Goal: Find specific page/section: Find specific page/section

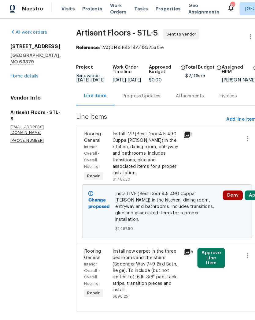
scroll to position [0, 3]
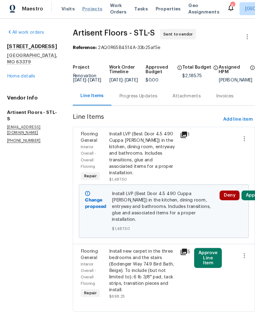
click at [86, 8] on span "Projects" at bounding box center [87, 10] width 19 height 6
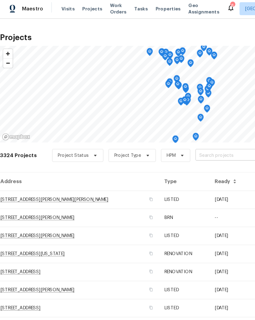
click at [192, 147] on input "text" at bounding box center [221, 148] width 70 height 9
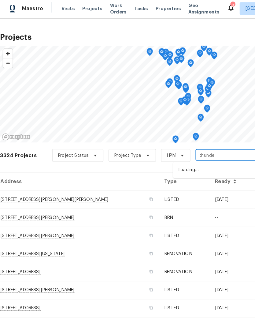
type input "thunder"
click at [194, 162] on li "[STREET_ADDRESS]" at bounding box center [208, 163] width 89 height 10
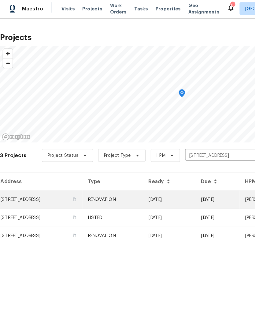
click at [55, 188] on td "[STREET_ADDRESS]" at bounding box center [39, 190] width 78 height 17
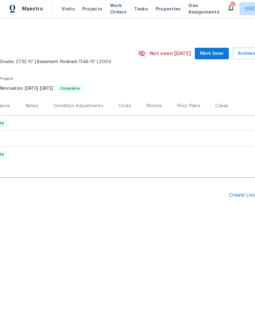
scroll to position [0, 91]
click at [179, 101] on div "Floor Plans" at bounding box center [179, 102] width 22 height 6
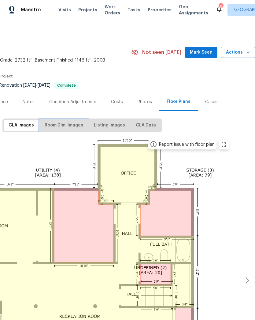
click at [72, 123] on span "Room Dim. Images" at bounding box center [64, 125] width 39 height 8
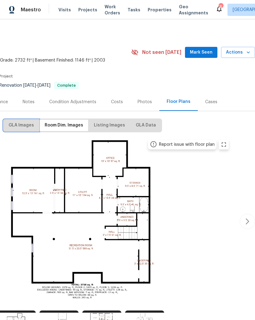
click at [25, 127] on span "GLA Images" at bounding box center [21, 125] width 25 height 8
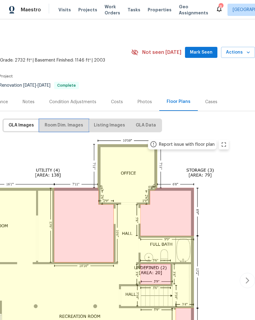
click at [68, 124] on span "Room Dim. Images" at bounding box center [64, 125] width 39 height 8
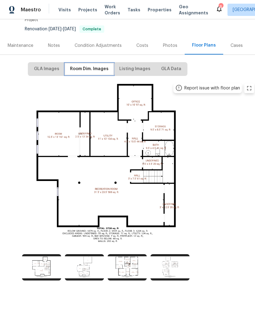
scroll to position [56, 65]
click at [43, 268] on img at bounding box center [41, 267] width 39 height 26
click at [83, 268] on img at bounding box center [84, 267] width 39 height 26
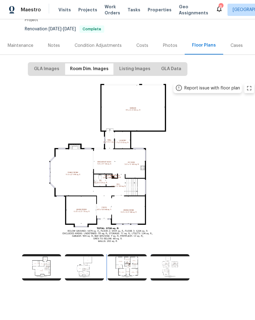
click at [132, 266] on img at bounding box center [127, 267] width 39 height 26
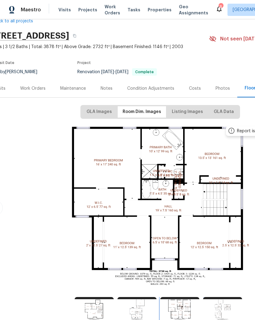
scroll to position [13, 11]
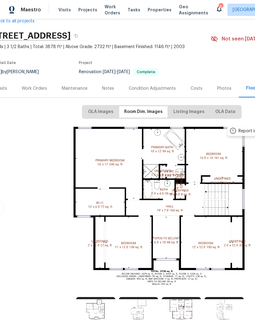
click at [33, 86] on div "Work Orders" at bounding box center [34, 88] width 25 height 6
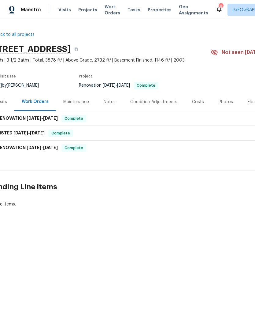
scroll to position [0, 11]
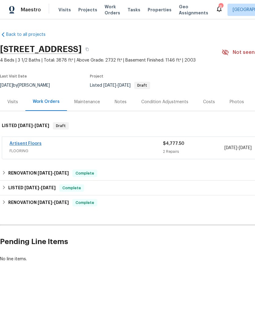
click at [24, 145] on link "Artisent Floors" at bounding box center [25, 143] width 32 height 4
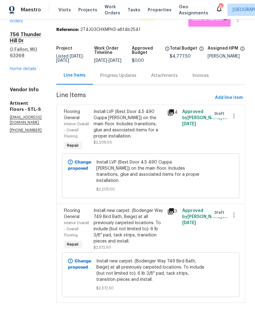
scroll to position [30, 0]
click at [118, 221] on div "Install new carpet. (Bodenger Way 749 Bird Bath, Beige) at all previously carpe…" at bounding box center [129, 225] width 70 height 37
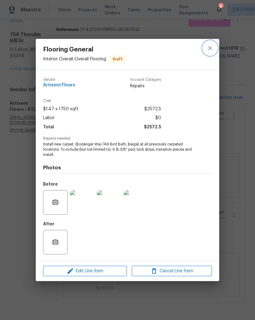
click at [207, 46] on icon "close" at bounding box center [209, 47] width 7 height 7
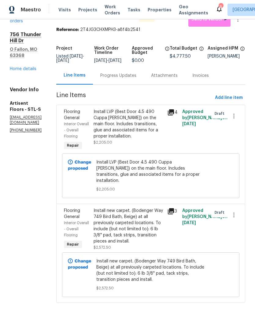
click at [116, 112] on div "Install LVP (Best Door 4.5 490 Cuppa [PERSON_NAME]) on the main floor. Includes…" at bounding box center [129, 124] width 70 height 31
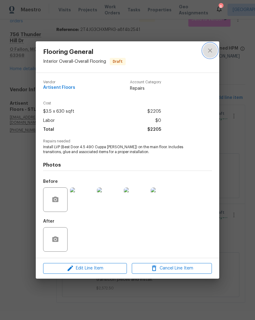
click at [208, 51] on icon "close" at bounding box center [209, 50] width 7 height 7
